Goal: Check status: Check status

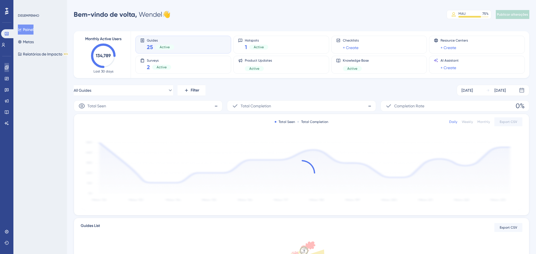
click at [5, 66] on icon at bounding box center [6, 67] width 4 height 4
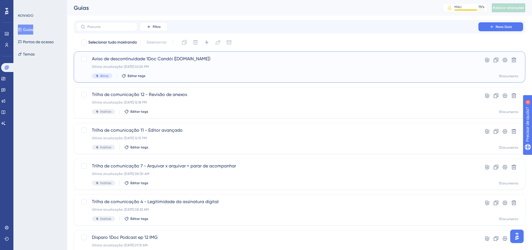
click at [127, 61] on font "Aviso de descontinuidade 1Doc Candói ([DOMAIN_NAME])" at bounding box center [151, 58] width 118 height 5
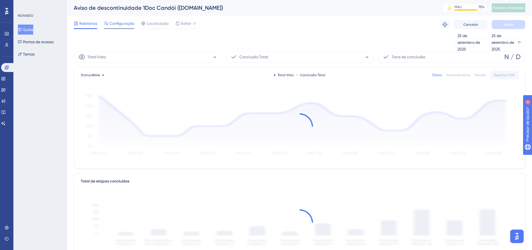
click at [128, 26] on span "Configuração" at bounding box center [121, 23] width 25 height 7
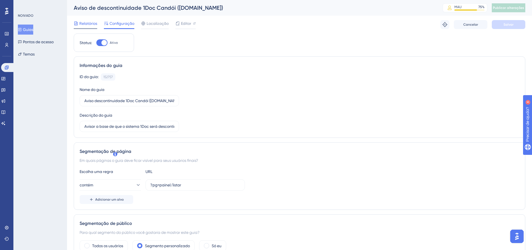
click at [94, 23] on font "Relatórios" at bounding box center [88, 23] width 18 height 4
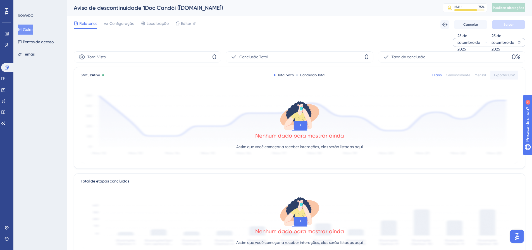
click at [475, 44] on font "25 de setembro de 2025" at bounding box center [468, 43] width 23 height 18
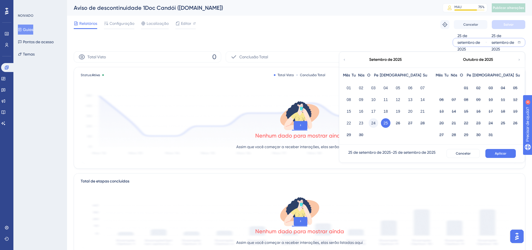
click at [373, 123] on font "24" at bounding box center [373, 123] width 4 height 4
click at [499, 152] on font "Aplicar" at bounding box center [500, 154] width 11 height 4
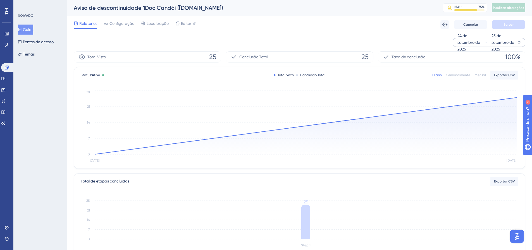
click at [467, 43] on font "24 de setembro de 2025" at bounding box center [468, 43] width 23 height 18
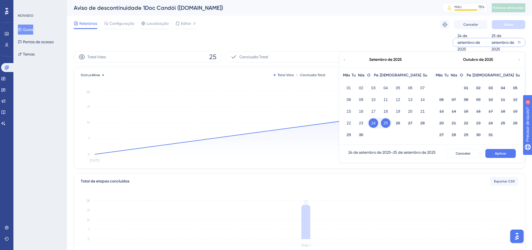
click at [385, 121] on font "25" at bounding box center [385, 123] width 4 height 4
click at [512, 40] on font "25 de setembro de 2025" at bounding box center [502, 43] width 23 height 18
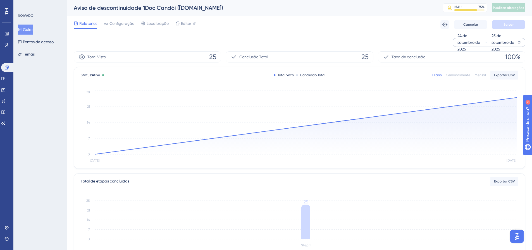
click at [507, 40] on font "25 de setembro de 2025" at bounding box center [502, 43] width 23 height 18
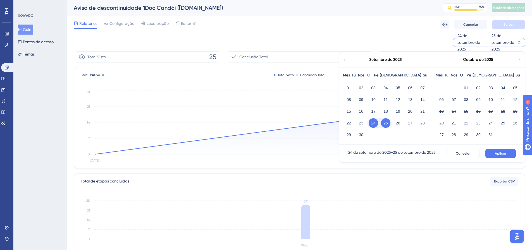
click at [384, 123] on font "25" at bounding box center [385, 123] width 4 height 4
click at [506, 157] on button "Aplicar" at bounding box center [500, 153] width 30 height 9
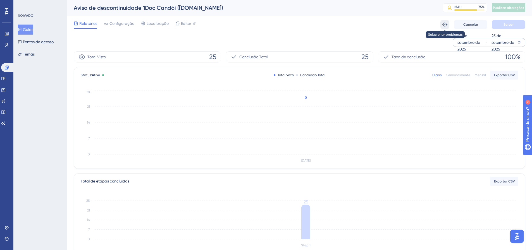
click at [447, 25] on icon at bounding box center [445, 25] width 6 height 6
